Goal: Task Accomplishment & Management: Manage account settings

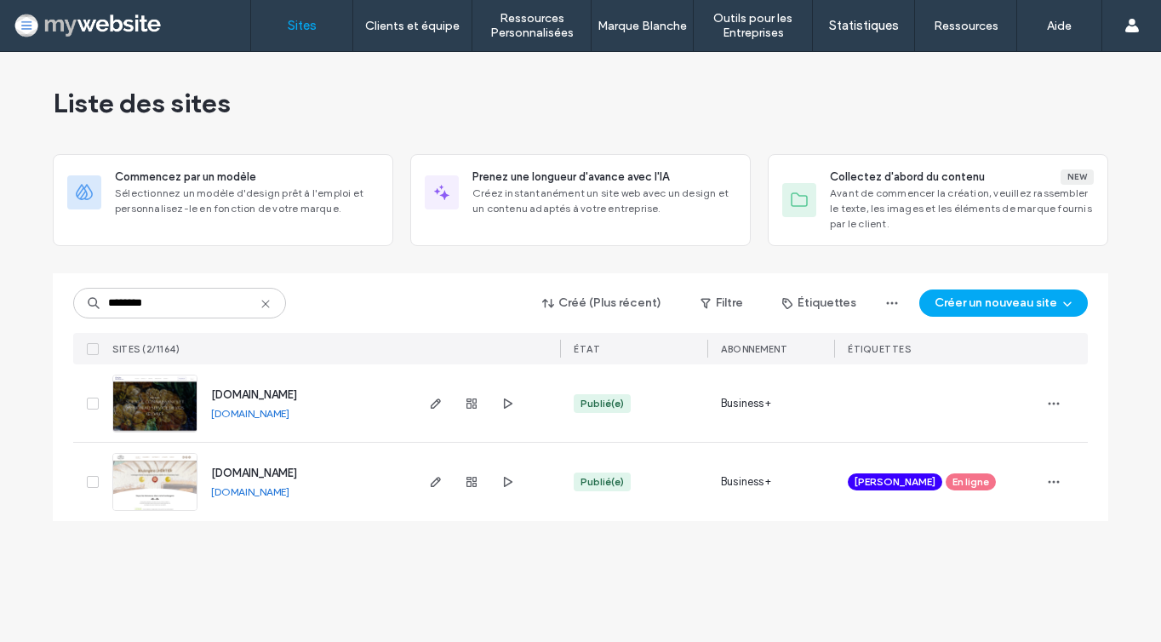
drag, startPoint x: 143, startPoint y: 331, endPoint x: 232, endPoint y: 379, distance: 101.3
click at [232, 379] on div "[DOMAIN_NAME] [DOMAIN_NAME]" at bounding box center [304, 402] width 214 height 77
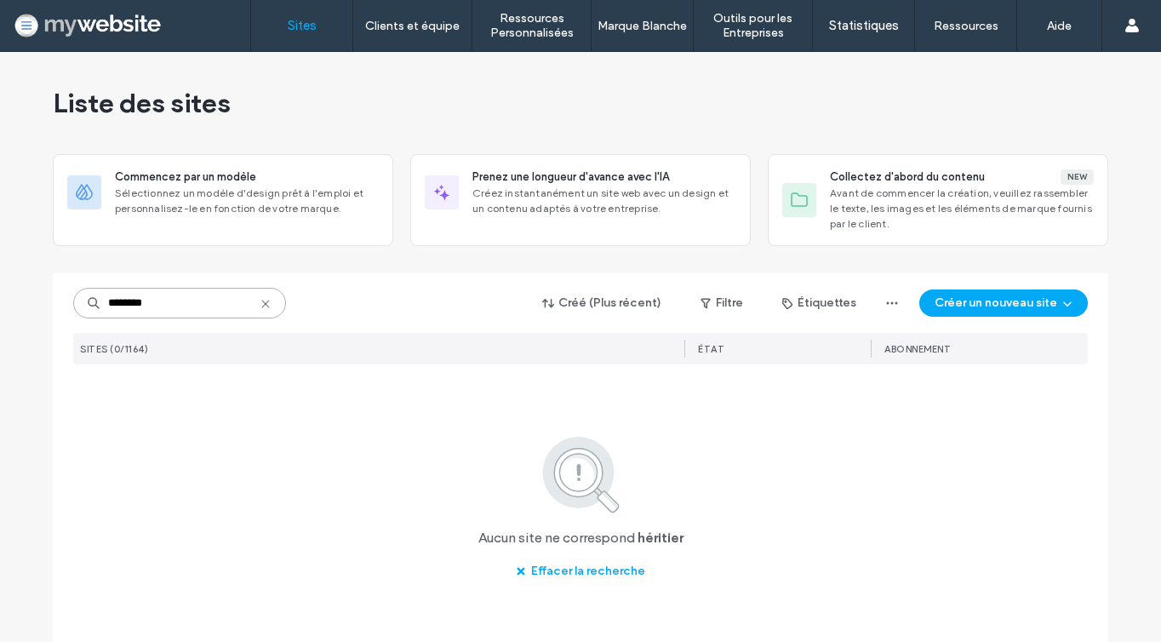
click at [200, 304] on input "********" at bounding box center [179, 303] width 213 height 31
click at [112, 303] on input "*******" at bounding box center [179, 303] width 213 height 31
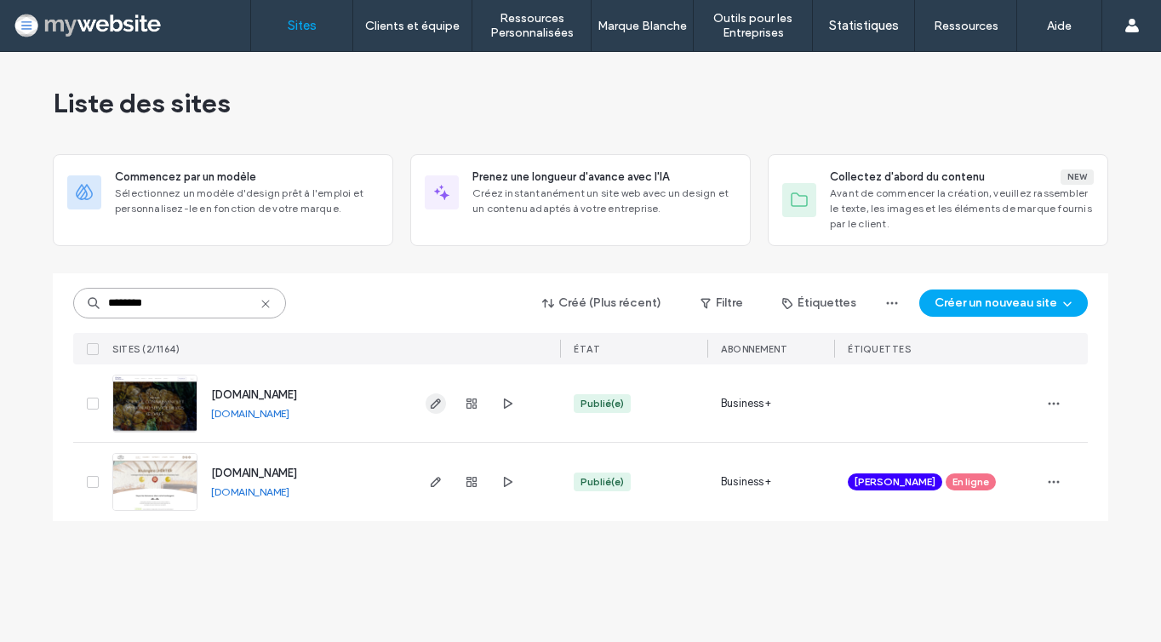
type input "********"
click at [440, 403] on icon "button" at bounding box center [436, 404] width 14 height 14
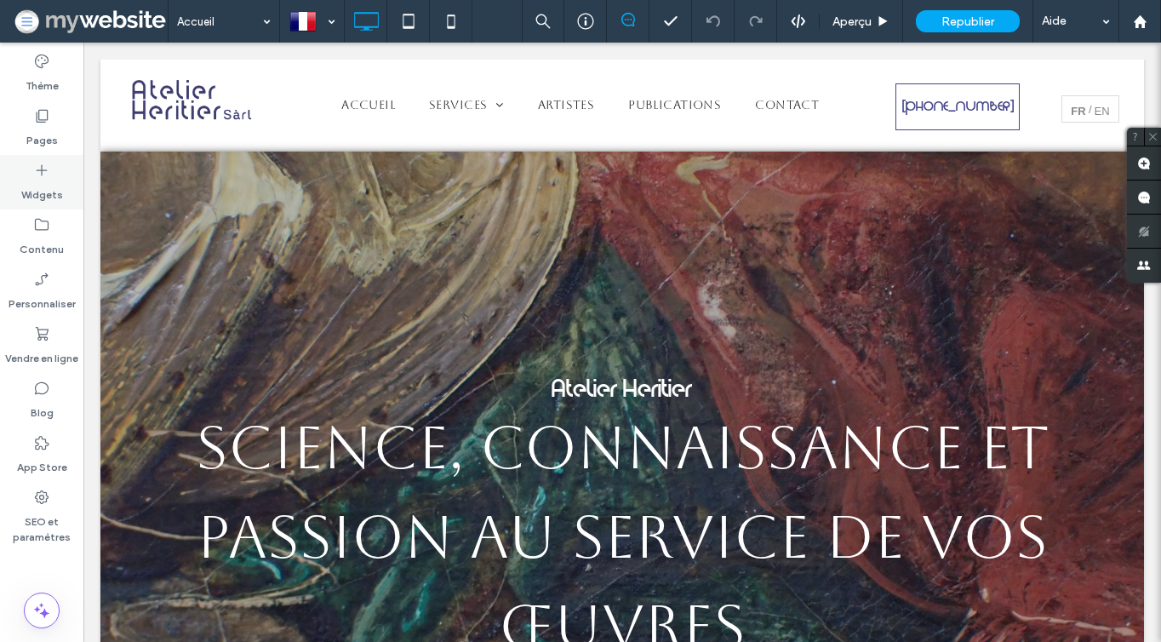
click at [50, 168] on div "Widgets" at bounding box center [41, 182] width 83 height 54
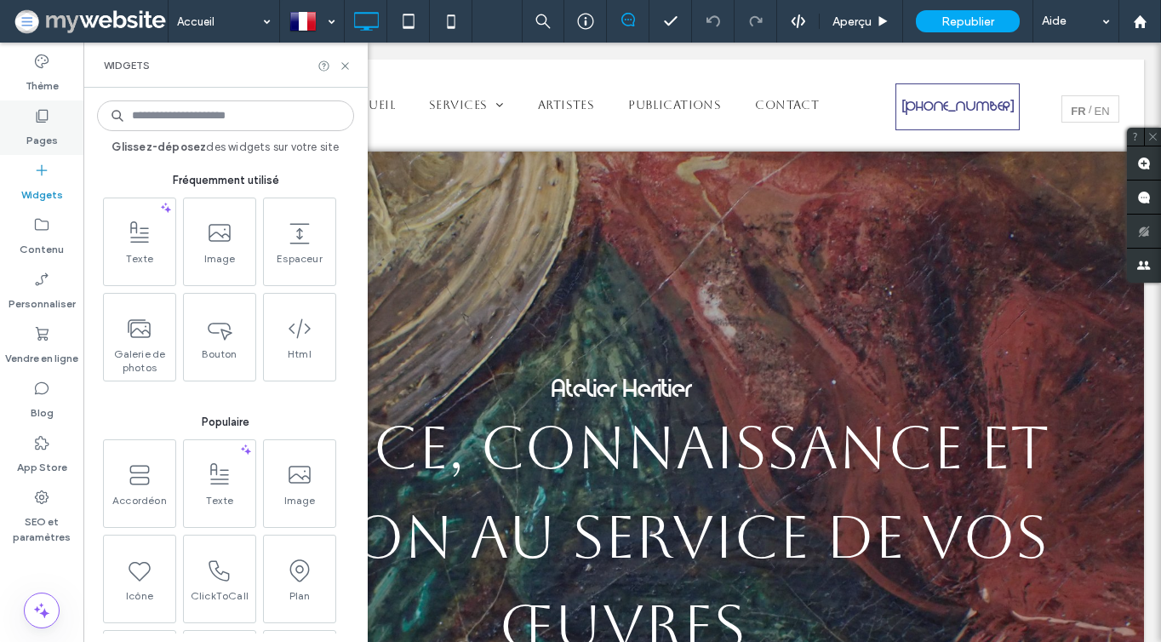
click at [59, 134] on div "Pages" at bounding box center [41, 127] width 83 height 54
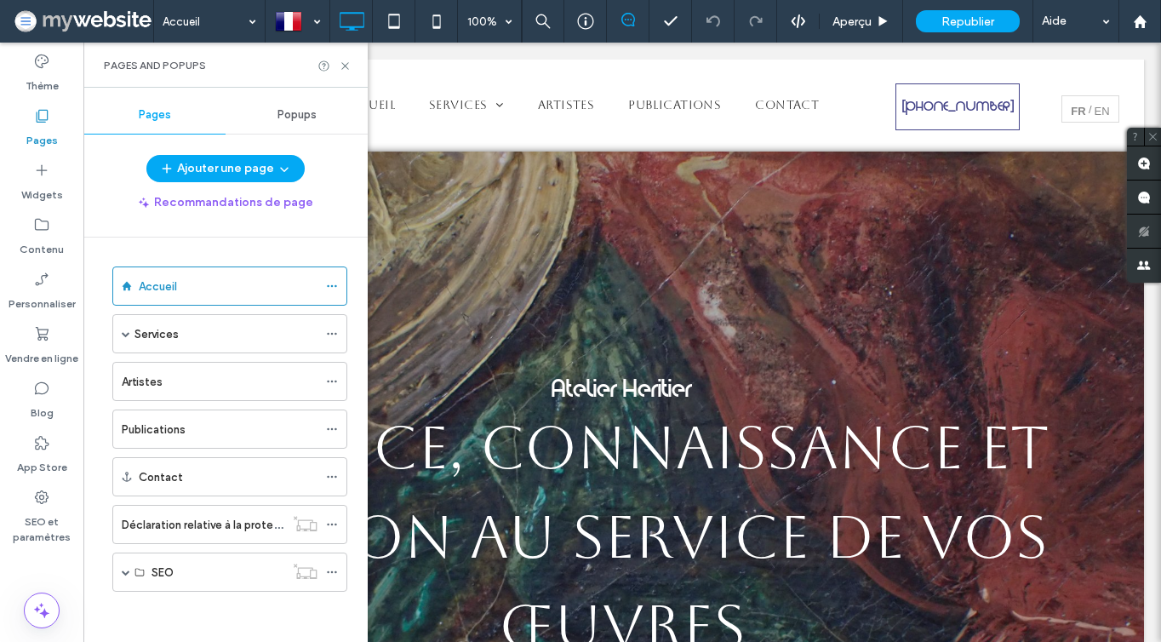
scroll to position [1, 0]
click at [125, 571] on span at bounding box center [126, 571] width 9 height 9
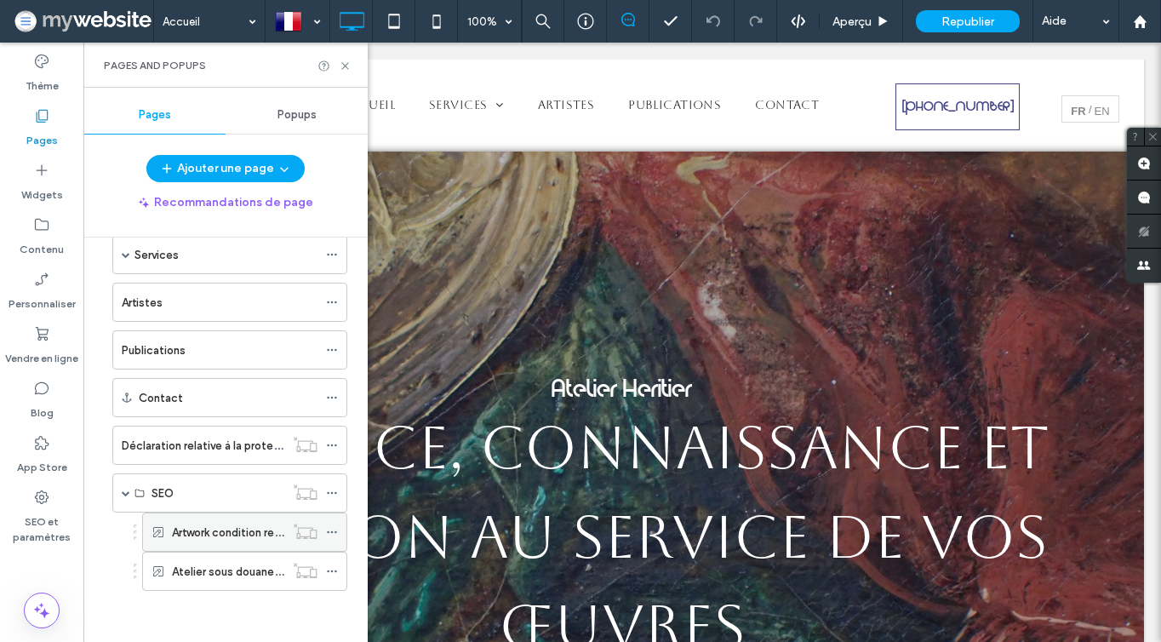
scroll to position [79, 0]
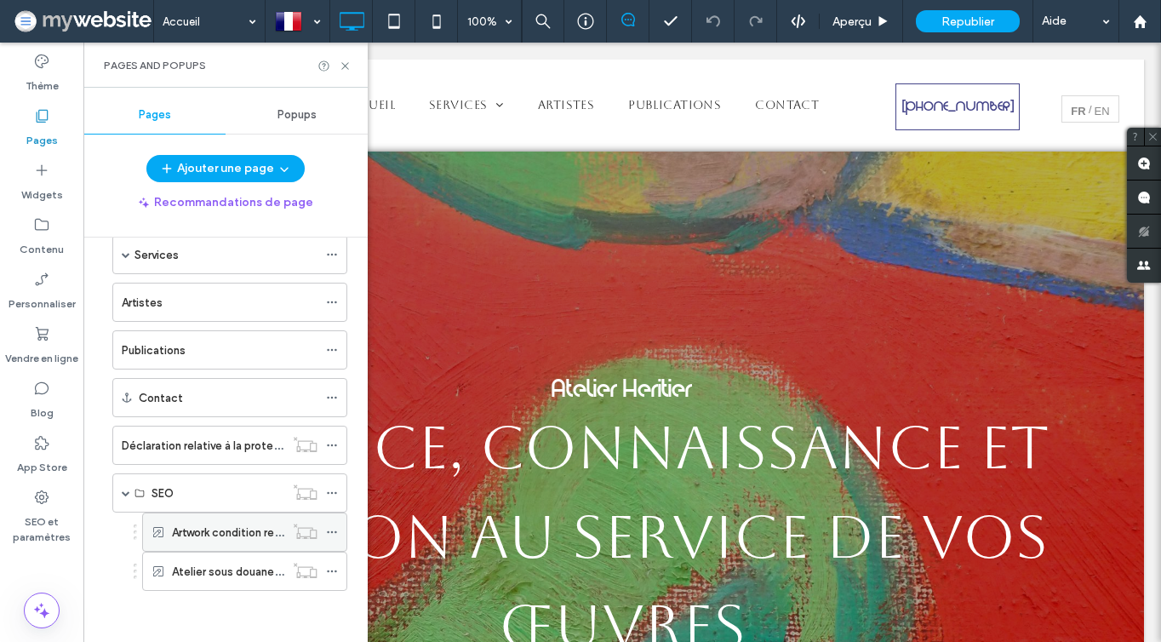
click at [331, 532] on use at bounding box center [331, 532] width 9 height 3
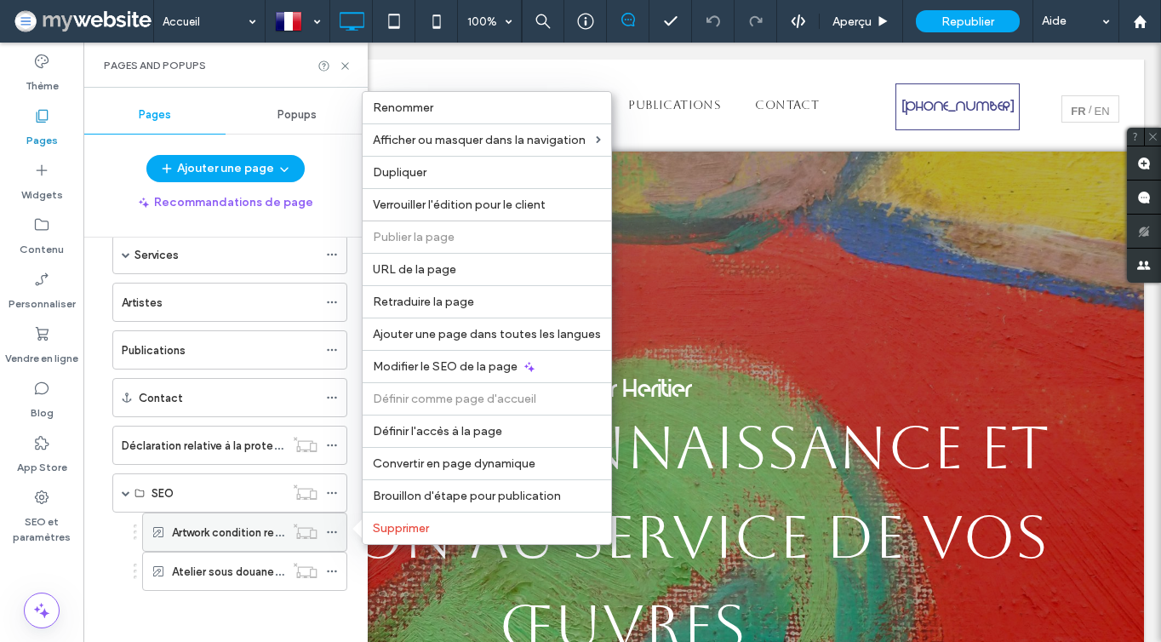
click at [283, 534] on div "Artwork condition report" at bounding box center [228, 532] width 112 height 18
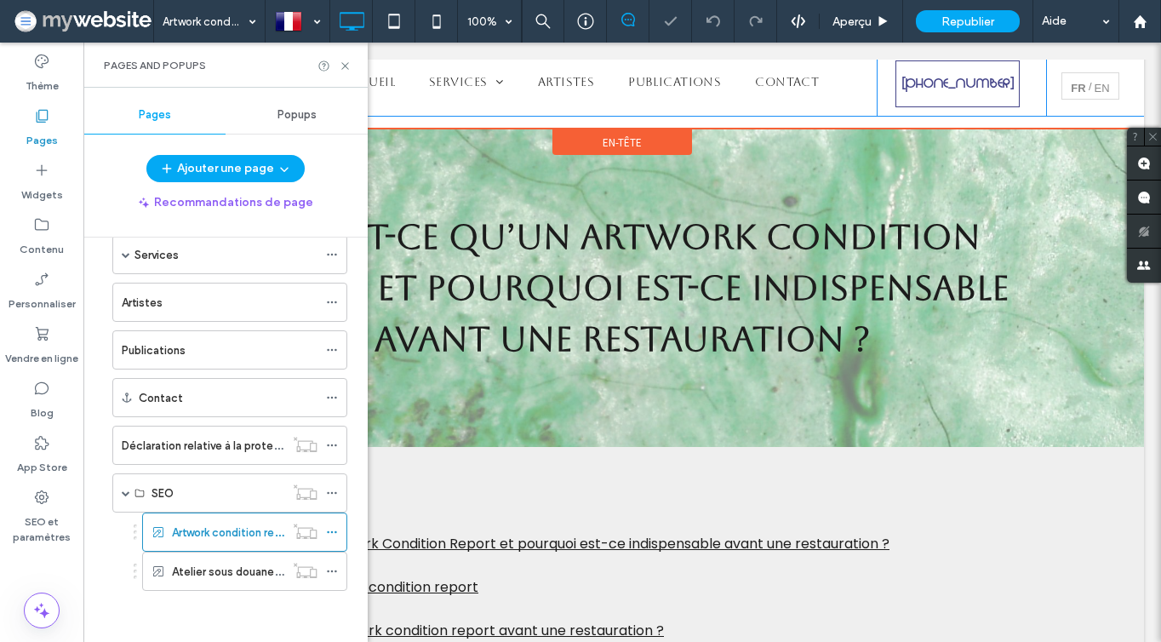
scroll to position [24, 0]
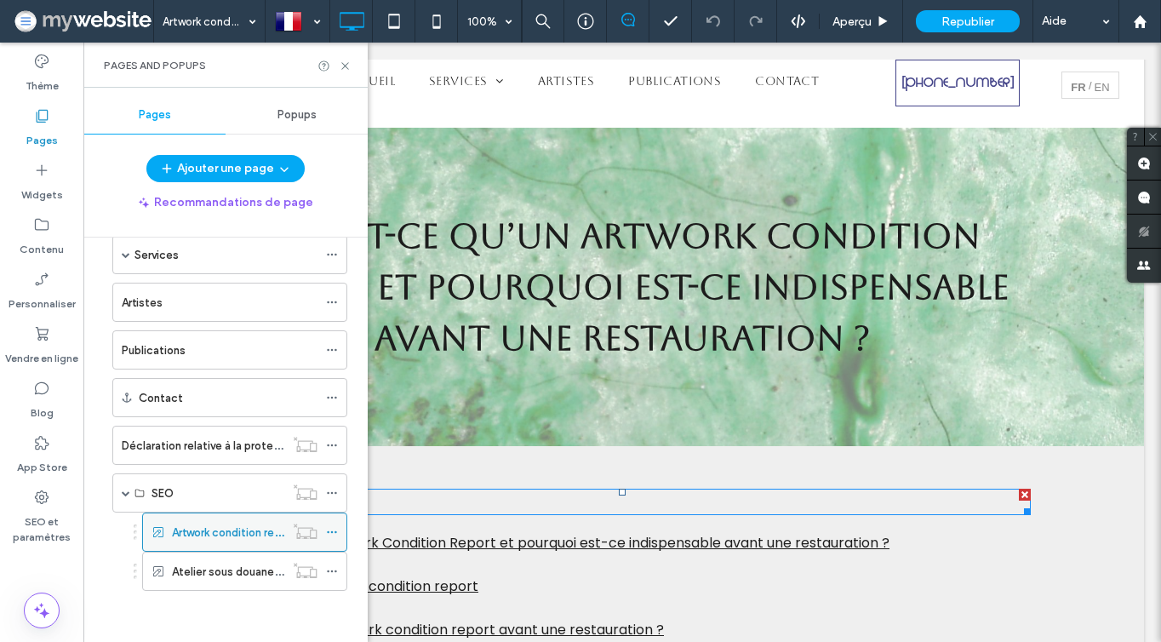
click at [336, 533] on use at bounding box center [331, 532] width 9 height 3
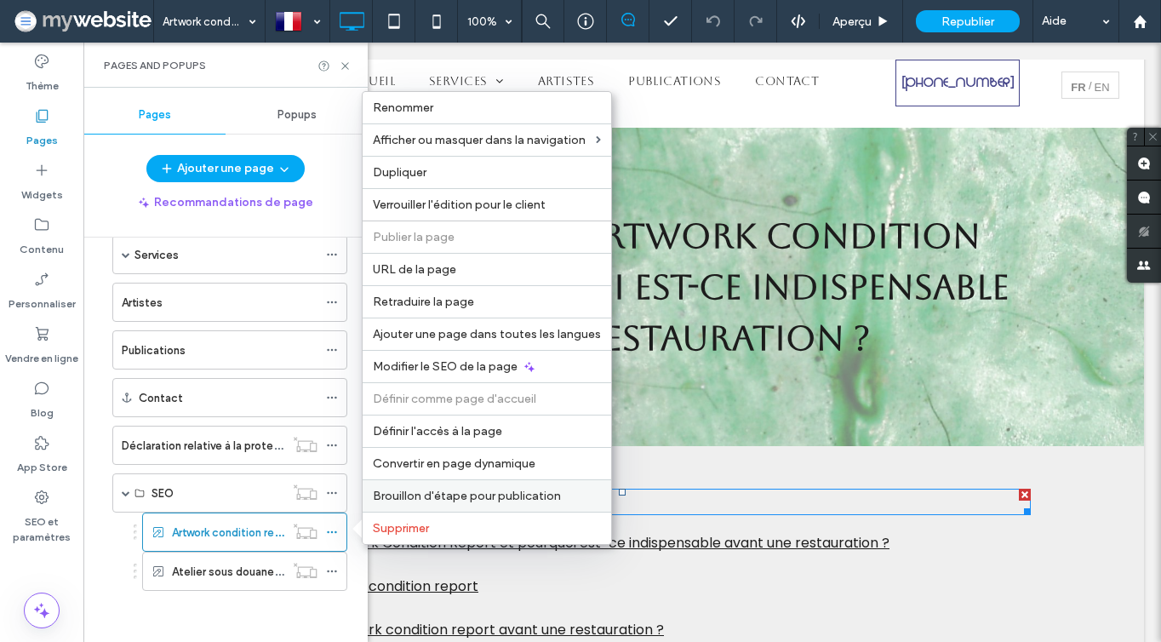
click at [391, 495] on span "Brouillon d'étape pour publication" at bounding box center [467, 495] width 188 height 14
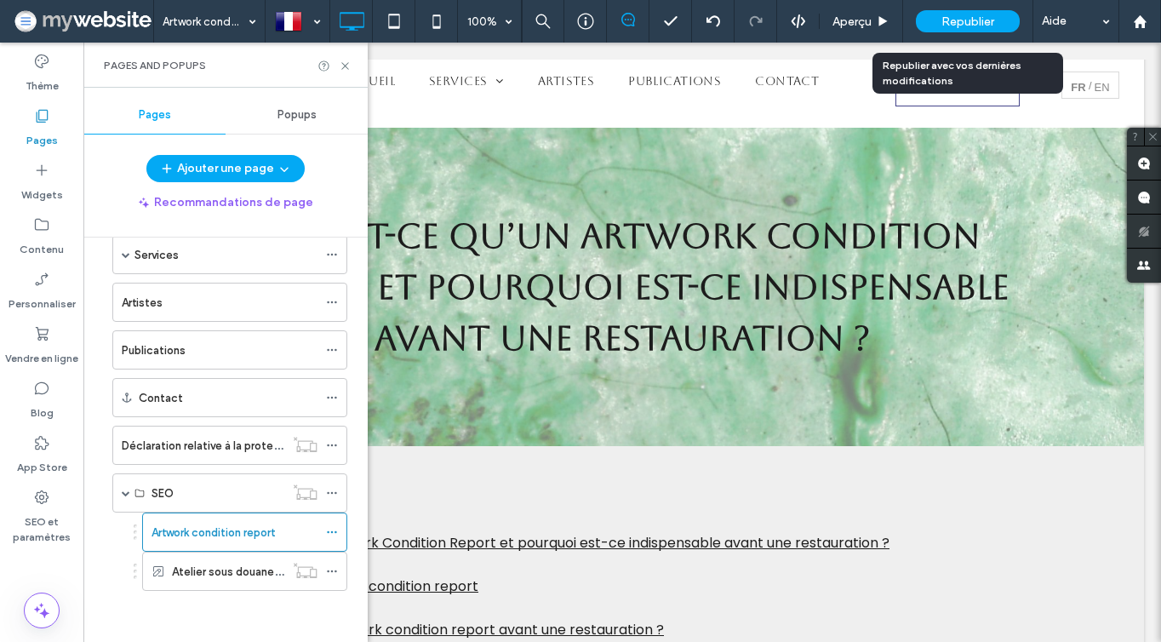
click at [962, 16] on span "Republier" at bounding box center [967, 21] width 53 height 14
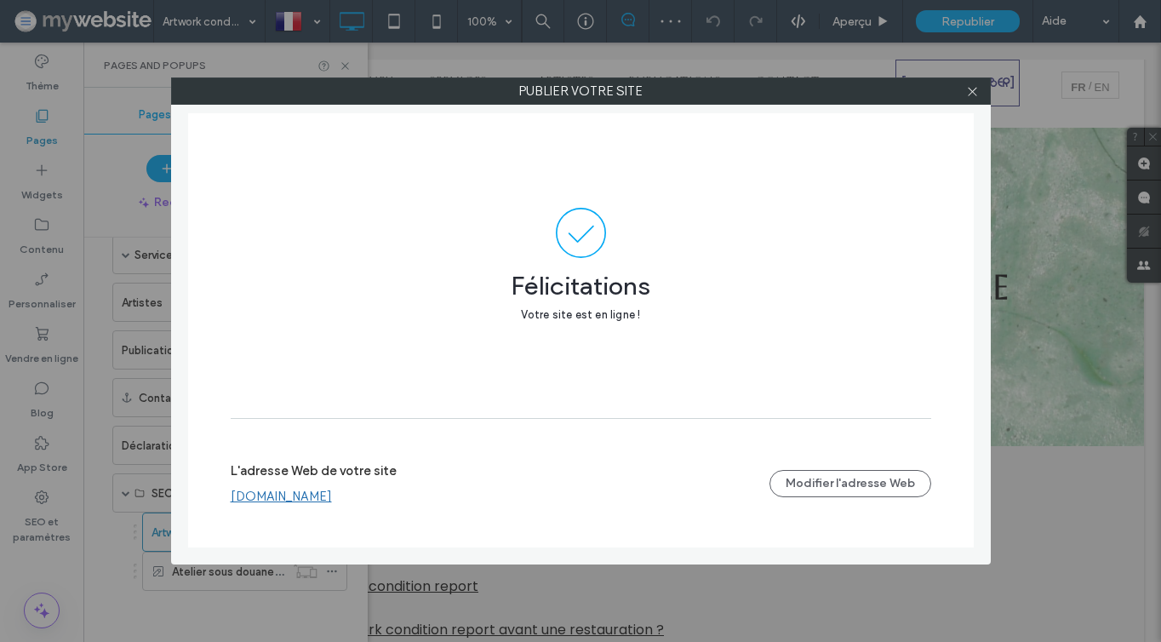
click at [280, 501] on link "[DOMAIN_NAME]" at bounding box center [281, 495] width 101 height 15
click at [972, 94] on icon at bounding box center [972, 91] width 13 height 13
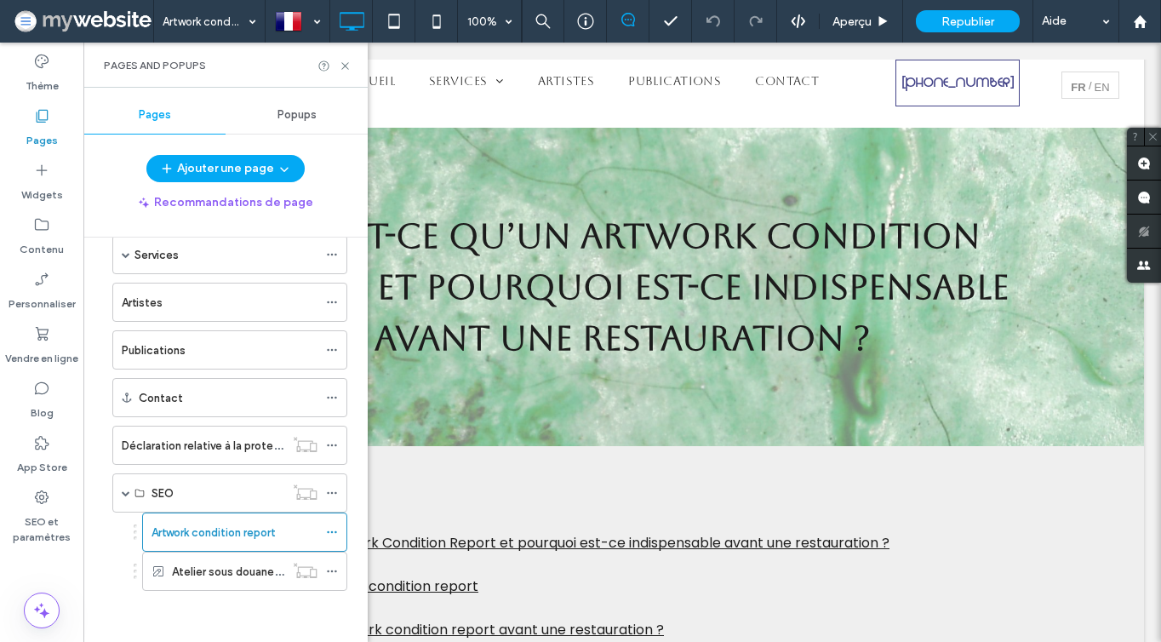
click at [348, 533] on div "Accueil Services Restauration et conservation Entretien de collection Rapports …" at bounding box center [236, 435] width 264 height 396
click at [334, 533] on icon at bounding box center [332, 532] width 12 height 12
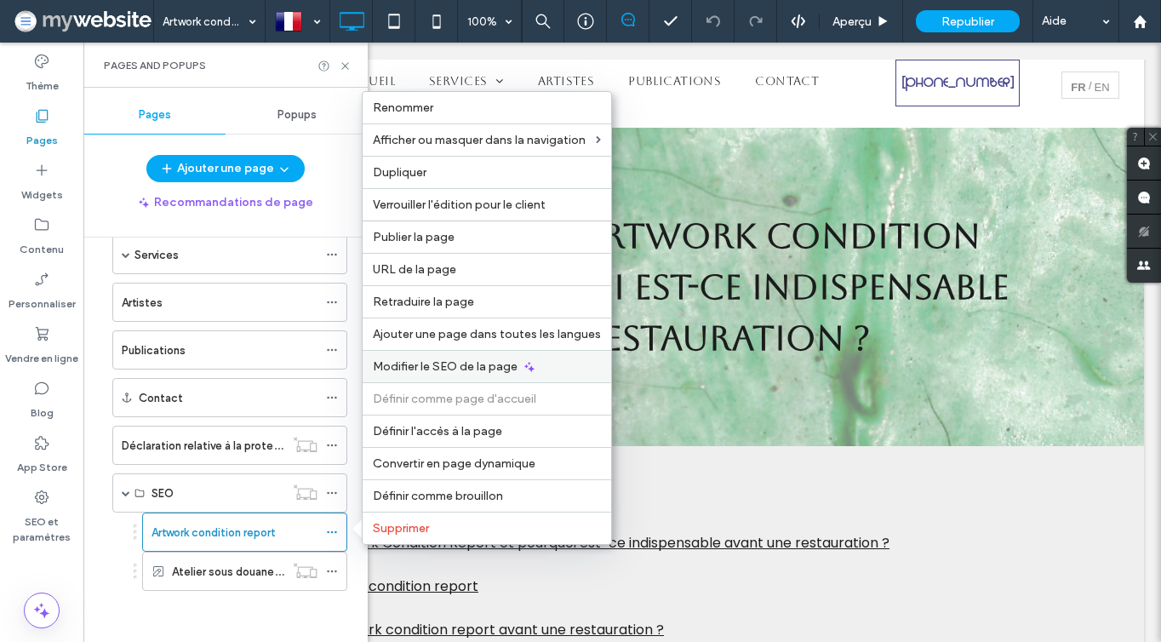
click at [443, 363] on span "Modifier le SEO de la page" at bounding box center [445, 366] width 145 height 14
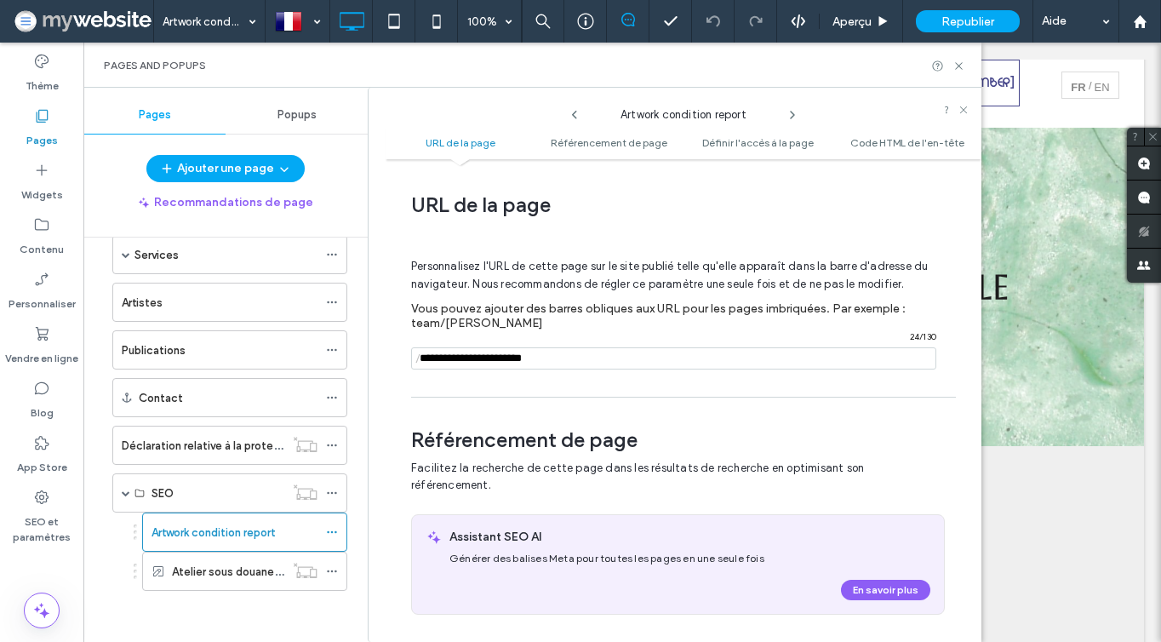
scroll to position [0, 0]
click at [489, 354] on input "notEmpty" at bounding box center [673, 358] width 525 height 22
